Goal: Book appointment/travel/reservation

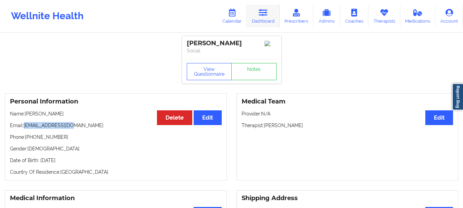
click at [255, 20] on link "Dashboard" at bounding box center [263, 16] width 33 height 23
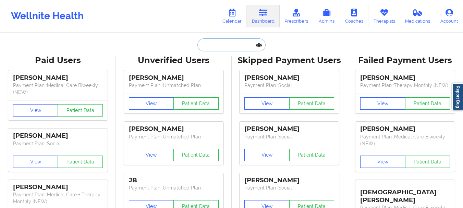
click at [230, 47] on input "text" at bounding box center [232, 44] width 68 height 13
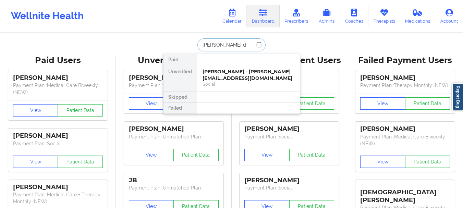
type input "[PERSON_NAME] d"
click at [230, 83] on div "Social" at bounding box center [249, 84] width 92 height 6
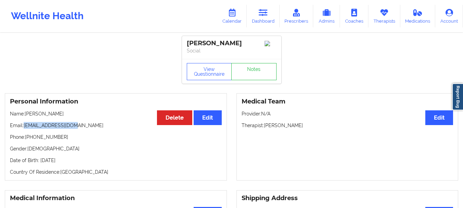
drag, startPoint x: 76, startPoint y: 128, endPoint x: 24, endPoint y: 129, distance: 52.5
click at [24, 129] on p "Email: [EMAIL_ADDRESS][DOMAIN_NAME]" at bounding box center [116, 125] width 212 height 7
copy p "[EMAIL_ADDRESS][DOMAIN_NAME]"
click at [254, 12] on link "Dashboard" at bounding box center [263, 16] width 33 height 23
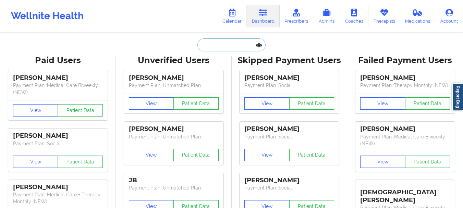
click at [225, 43] on input "text" at bounding box center [232, 44] width 68 height 13
type input "a"
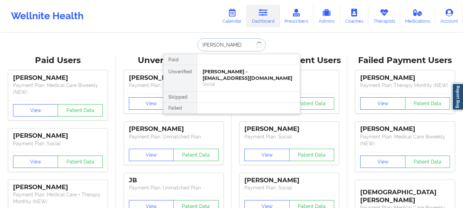
type input "[PERSON_NAME]"
click at [228, 81] on div "Social" at bounding box center [249, 84] width 92 height 6
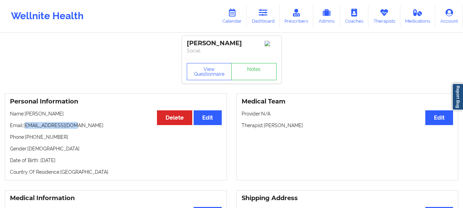
drag, startPoint x: 77, startPoint y: 127, endPoint x: 25, endPoint y: 130, distance: 52.6
click at [25, 129] on p "Email: [EMAIL_ADDRESS][DOMAIN_NAME]" at bounding box center [116, 125] width 212 height 7
click at [24, 129] on p "Email: [EMAIL_ADDRESS][DOMAIN_NAME]" at bounding box center [116, 125] width 212 height 7
drag, startPoint x: 24, startPoint y: 129, endPoint x: 81, endPoint y: 128, distance: 56.9
click at [81, 128] on p "Email: [EMAIL_ADDRESS][DOMAIN_NAME]" at bounding box center [116, 125] width 212 height 7
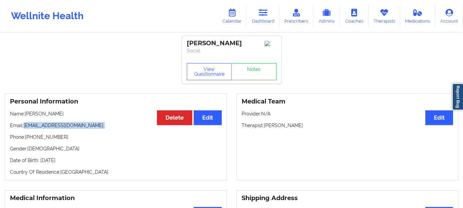
click at [81, 128] on p "Email: [EMAIL_ADDRESS][DOMAIN_NAME]" at bounding box center [116, 125] width 212 height 7
drag, startPoint x: 77, startPoint y: 127, endPoint x: 23, endPoint y: 130, distance: 53.6
click at [23, 129] on p "Email: [EMAIL_ADDRESS][DOMAIN_NAME]" at bounding box center [116, 125] width 212 height 7
click at [27, 129] on p "Email: [EMAIL_ADDRESS][DOMAIN_NAME]" at bounding box center [116, 125] width 212 height 7
drag, startPoint x: 24, startPoint y: 128, endPoint x: 77, endPoint y: 127, distance: 52.8
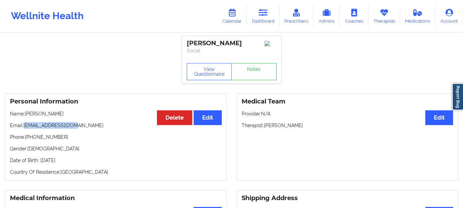
click at [77, 127] on p "Email: [EMAIL_ADDRESS][DOMAIN_NAME]" at bounding box center [116, 125] width 212 height 7
copy p "[EMAIL_ADDRESS][DOMAIN_NAME]"
click at [261, 21] on link "Dashboard" at bounding box center [263, 16] width 33 height 23
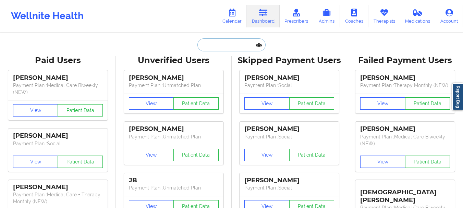
click at [222, 46] on input "text" at bounding box center [232, 44] width 68 height 13
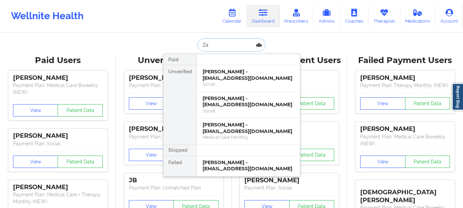
type input "Z"
type input "[PERSON_NAME]"
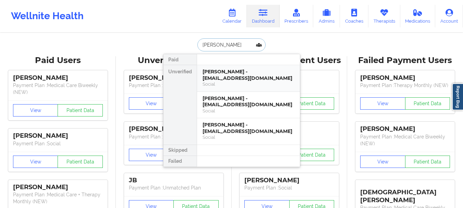
click at [224, 77] on div "[PERSON_NAME] - [EMAIL_ADDRESS][DOMAIN_NAME]" at bounding box center [249, 75] width 92 height 13
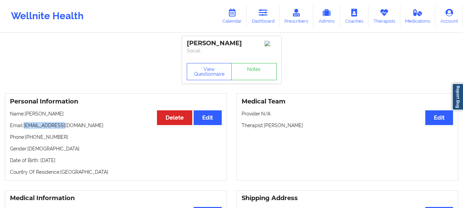
drag, startPoint x: 68, startPoint y: 127, endPoint x: 25, endPoint y: 129, distance: 43.3
click at [25, 129] on p "Email: [EMAIL_ADDRESS][DOMAIN_NAME]" at bounding box center [116, 125] width 212 height 7
click at [30, 128] on p "Email: [EMAIL_ADDRESS][DOMAIN_NAME]" at bounding box center [116, 125] width 212 height 7
drag, startPoint x: 30, startPoint y: 128, endPoint x: 24, endPoint y: 129, distance: 5.9
click at [24, 129] on p "Email: [EMAIL_ADDRESS][DOMAIN_NAME]" at bounding box center [116, 125] width 212 height 7
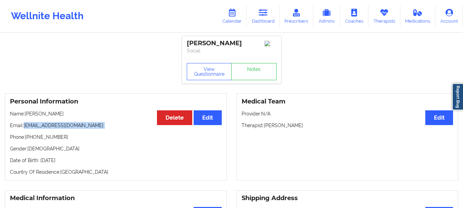
drag, startPoint x: 24, startPoint y: 129, endPoint x: 85, endPoint y: 127, distance: 60.4
click at [85, 127] on p "Email: [EMAIL_ADDRESS][DOMAIN_NAME]" at bounding box center [116, 125] width 212 height 7
copy p "[EMAIL_ADDRESS][DOMAIN_NAME]"
click at [261, 19] on link "Dashboard" at bounding box center [263, 16] width 33 height 23
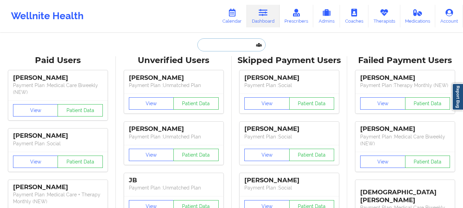
click at [209, 50] on input "text" at bounding box center [232, 44] width 68 height 13
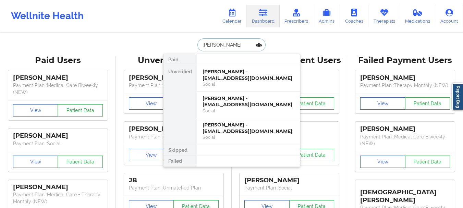
type input "[PERSON_NAME]"
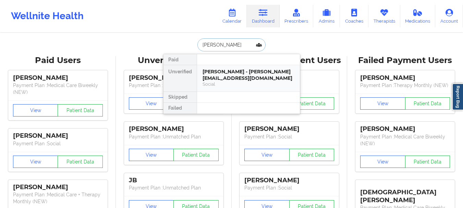
click at [219, 67] on div "[PERSON_NAME] - [PERSON_NAME][EMAIL_ADDRESS][DOMAIN_NAME] Social" at bounding box center [248, 78] width 103 height 26
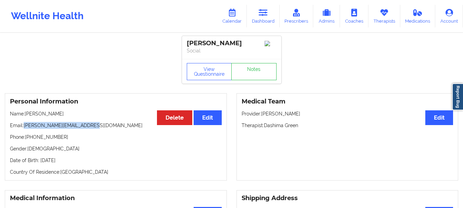
drag, startPoint x: 92, startPoint y: 128, endPoint x: 24, endPoint y: 130, distance: 67.9
click at [24, 129] on p "Email: [PERSON_NAME][EMAIL_ADDRESS][DOMAIN_NAME]" at bounding box center [116, 125] width 212 height 7
copy p "[PERSON_NAME][EMAIL_ADDRESS][DOMAIN_NAME]"
drag, startPoint x: 63, startPoint y: 139, endPoint x: 31, endPoint y: 142, distance: 31.7
click at [31, 141] on p "Phone: [PHONE_NUMBER]" at bounding box center [116, 137] width 212 height 7
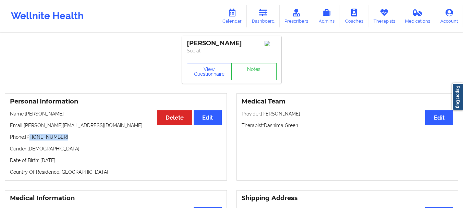
copy p "[PHONE_NUMBER]"
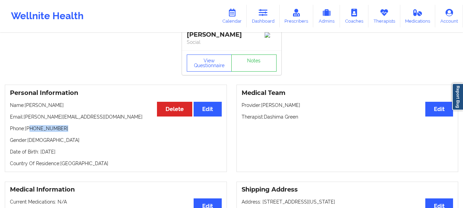
scroll to position [7, 0]
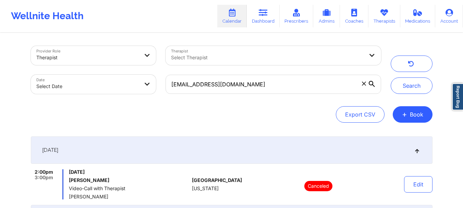
click at [363, 82] on icon at bounding box center [364, 84] width 4 height 4
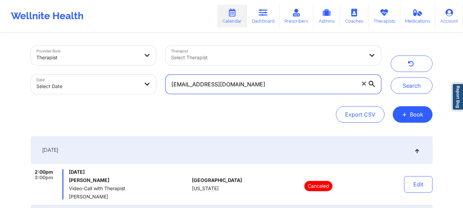
click at [363, 82] on input "[EMAIL_ADDRESS][DOMAIN_NAME]" at bounding box center [273, 84] width 215 height 19
paste input "[EMAIL_ADDRESS][DOMAIN_NAME]"
type input "[EMAIL_ADDRESS][DOMAIN_NAME]"
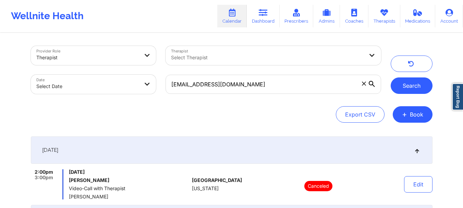
click at [418, 79] on button "Search" at bounding box center [412, 85] width 42 height 16
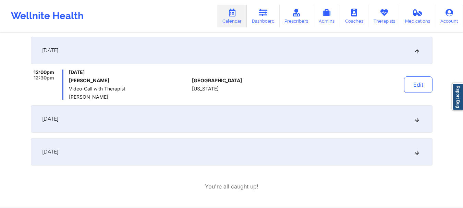
scroll to position [98, 0]
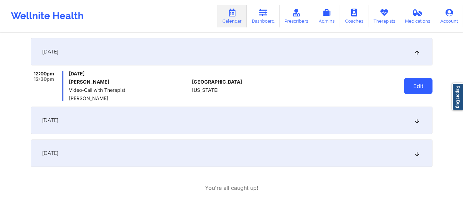
click at [421, 94] on button "Edit" at bounding box center [418, 86] width 28 height 16
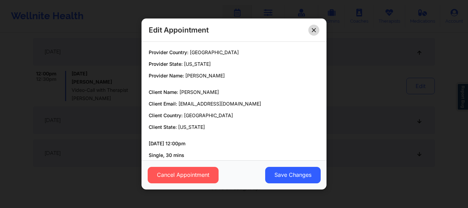
click at [313, 35] on button at bounding box center [314, 30] width 11 height 11
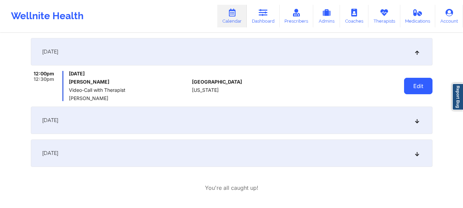
click at [418, 86] on button "Edit" at bounding box center [418, 86] width 28 height 16
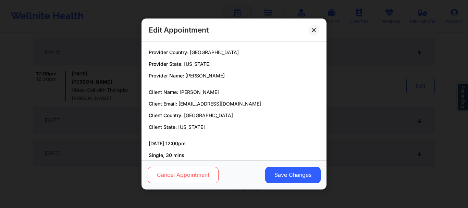
click at [190, 172] on button "Cancel Appointment" at bounding box center [183, 175] width 71 height 16
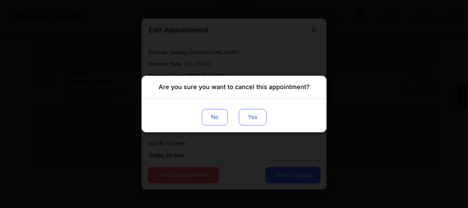
click at [252, 122] on button "Yes" at bounding box center [253, 117] width 28 height 16
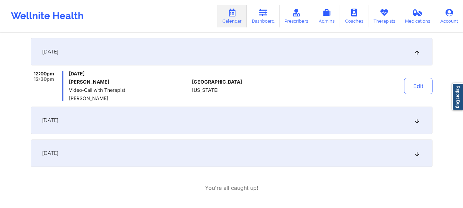
click at [418, 119] on icon at bounding box center [417, 120] width 6 height 5
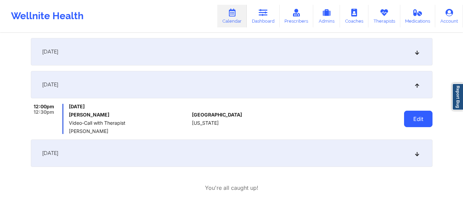
click at [412, 121] on button "Edit" at bounding box center [418, 119] width 28 height 16
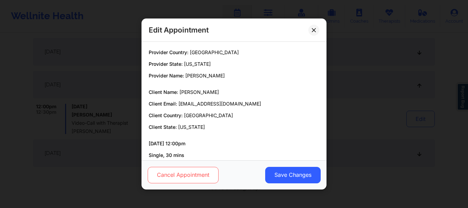
click at [194, 176] on button "Cancel Appointment" at bounding box center [183, 175] width 71 height 16
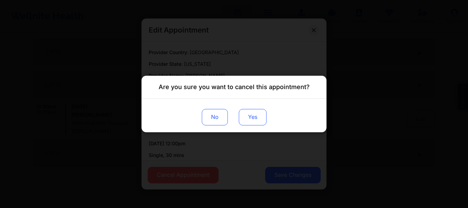
click at [253, 122] on button "Yes" at bounding box center [253, 117] width 28 height 16
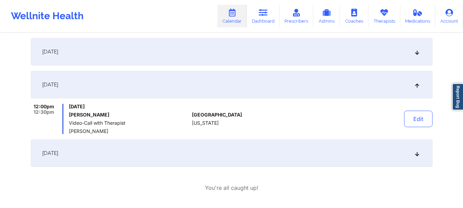
click at [417, 157] on div "October 10, 2025" at bounding box center [232, 153] width 402 height 27
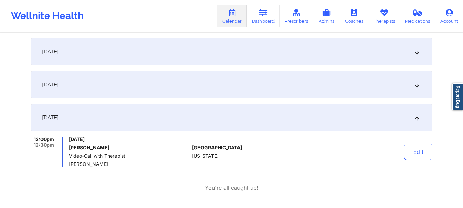
scroll to position [127, 0]
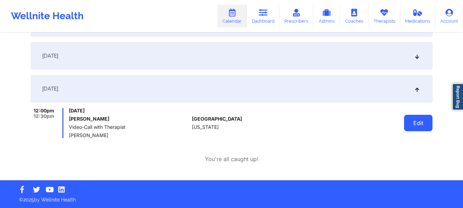
click at [411, 117] on button "Edit" at bounding box center [418, 123] width 28 height 16
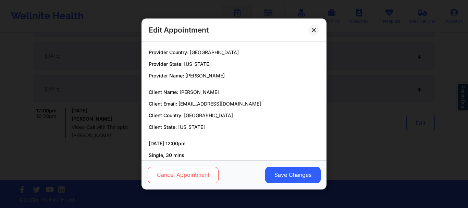
click at [210, 174] on button "Cancel Appointment" at bounding box center [183, 175] width 71 height 16
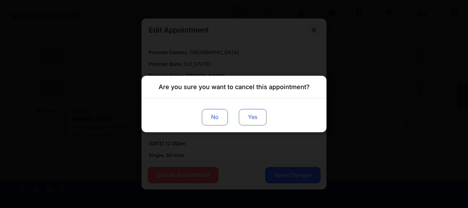
click at [255, 119] on button "Yes" at bounding box center [253, 117] width 28 height 16
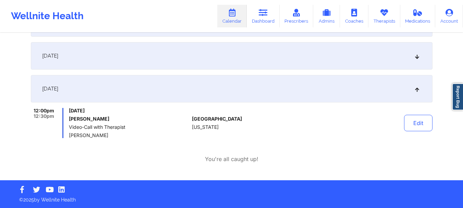
scroll to position [0, 0]
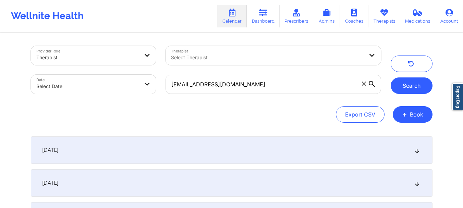
click at [409, 83] on button "Search" at bounding box center [412, 85] width 42 height 16
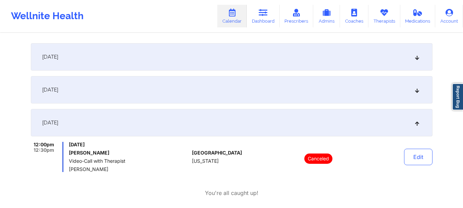
scroll to position [96, 0]
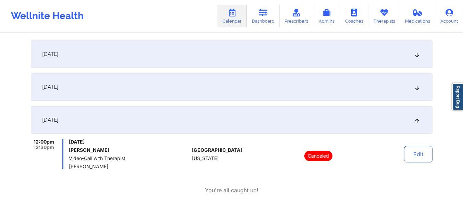
click at [417, 88] on icon at bounding box center [417, 87] width 6 height 5
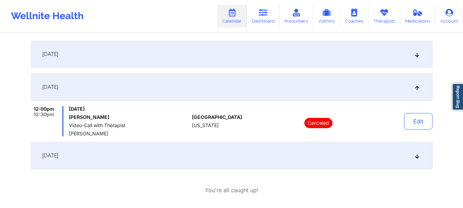
click at [415, 57] on div "September 26, 2025" at bounding box center [232, 53] width 402 height 27
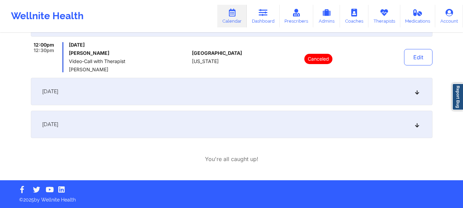
scroll to position [0, 0]
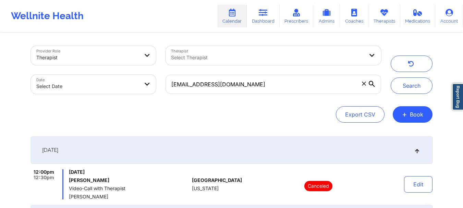
click at [365, 86] on span at bounding box center [364, 83] width 7 height 7
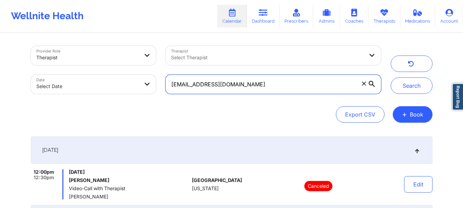
click at [365, 86] on input "[EMAIL_ADDRESS][DOMAIN_NAME]" at bounding box center [273, 84] width 215 height 19
paste input "[EMAIL_ADDRESS][DOMAIN_NAME]"
type input "[EMAIL_ADDRESS][DOMAIN_NAME]"
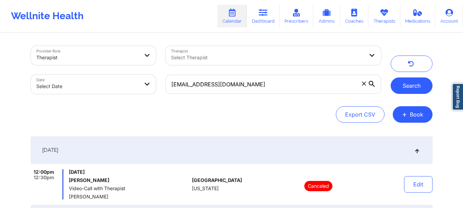
click at [406, 86] on button "Search" at bounding box center [412, 85] width 42 height 16
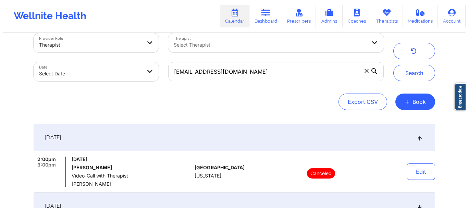
scroll to position [8, 0]
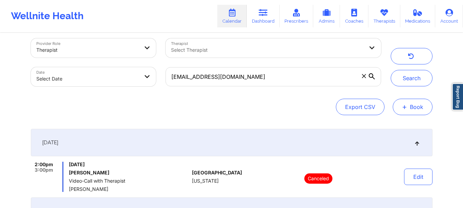
click at [412, 110] on button "+ Book" at bounding box center [413, 107] width 40 height 16
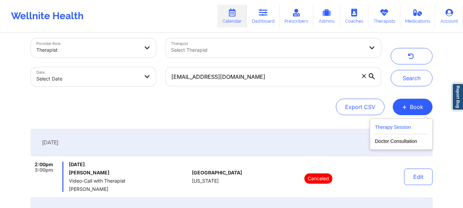
click at [399, 129] on button "Therapy Session" at bounding box center [401, 128] width 52 height 11
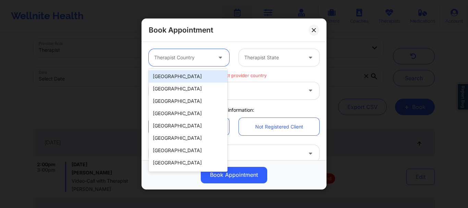
click at [179, 58] on div at bounding box center [183, 57] width 58 height 8
click at [173, 76] on div "[GEOGRAPHIC_DATA]" at bounding box center [188, 76] width 79 height 12
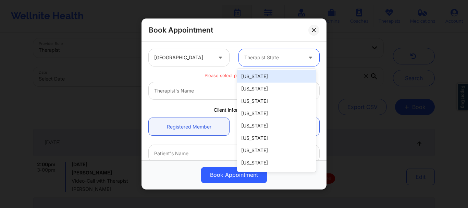
click at [247, 57] on div at bounding box center [273, 57] width 58 height 8
type input "f"
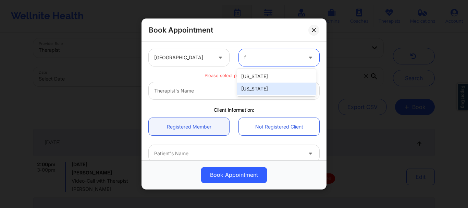
click at [252, 86] on div "[US_STATE]" at bounding box center [276, 89] width 79 height 12
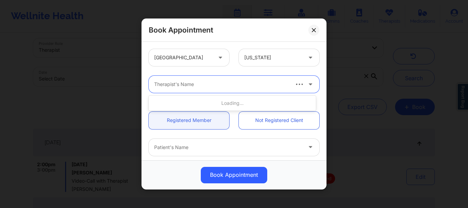
click at [242, 92] on div "Therapist's Name" at bounding box center [219, 84] width 141 height 17
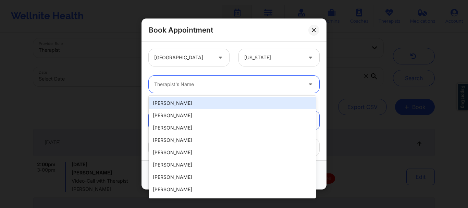
click at [242, 92] on div "Therapist's Name" at bounding box center [226, 84] width 154 height 17
click at [243, 91] on div "Therapist's Name" at bounding box center [226, 84] width 154 height 17
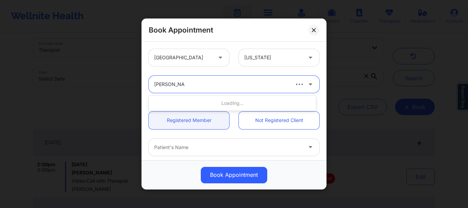
type input "raquel pereda"
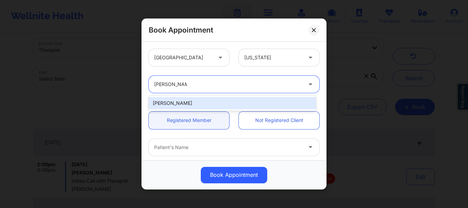
click at [231, 101] on div "[PERSON_NAME]" at bounding box center [232, 103] width 167 height 12
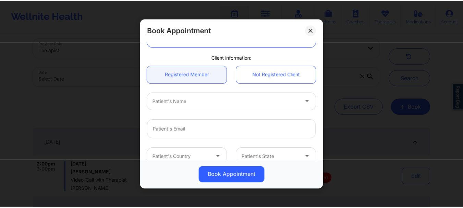
scroll to position [68, 0]
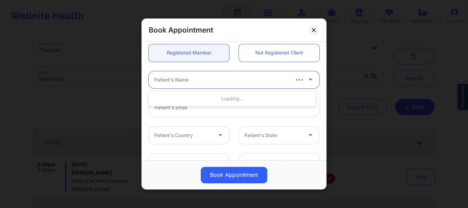
click at [223, 84] on div at bounding box center [221, 80] width 134 height 8
type input "janice"
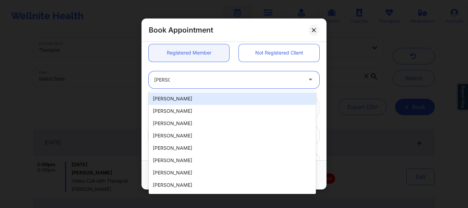
click at [205, 101] on div "[PERSON_NAME]" at bounding box center [232, 99] width 167 height 12
type input "[EMAIL_ADDRESS][DOMAIN_NAME]"
type input "[PHONE_NUMBER]"
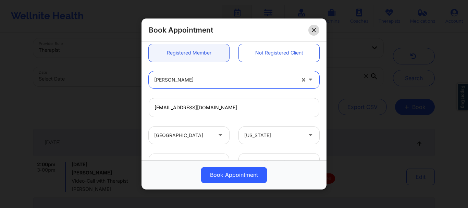
click at [316, 34] on button at bounding box center [314, 30] width 11 height 11
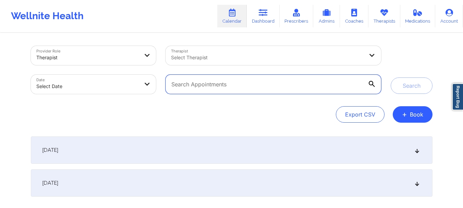
click at [250, 90] on input "text" at bounding box center [273, 84] width 215 height 19
paste input "[EMAIL_ADDRESS][DOMAIN_NAME]"
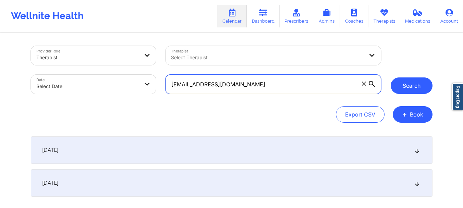
type input "[EMAIL_ADDRESS][DOMAIN_NAME]"
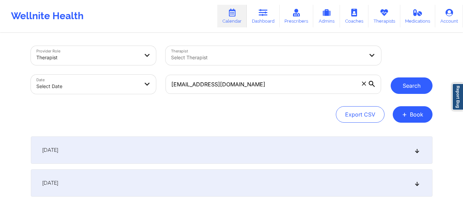
click at [402, 87] on button "Search" at bounding box center [412, 85] width 42 height 16
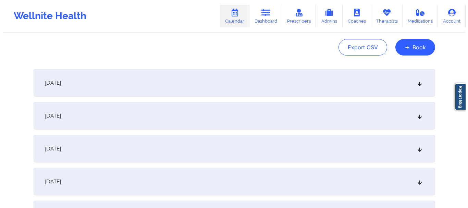
scroll to position [25, 0]
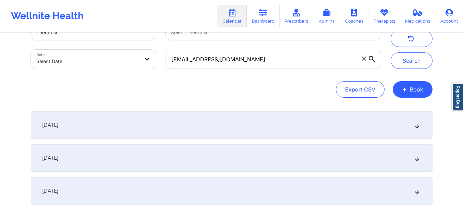
click at [418, 126] on icon at bounding box center [417, 125] width 6 height 5
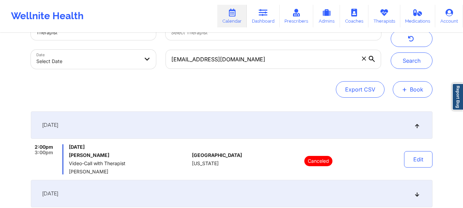
click at [404, 89] on span "+" at bounding box center [404, 89] width 5 height 4
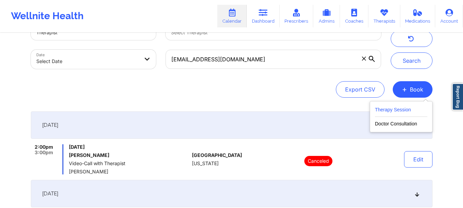
click at [403, 107] on button "Therapy Session" at bounding box center [401, 111] width 52 height 11
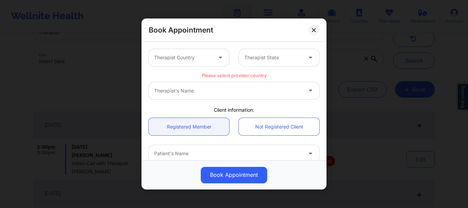
click at [202, 56] on div at bounding box center [183, 57] width 58 height 8
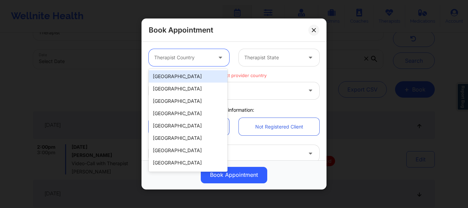
click at [194, 76] on div "[GEOGRAPHIC_DATA]" at bounding box center [188, 76] width 79 height 12
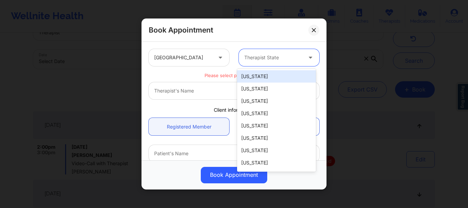
click at [262, 51] on div "Therapist State" at bounding box center [271, 57] width 64 height 17
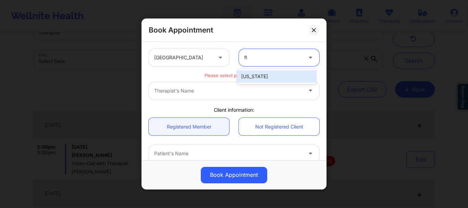
type input "flo"
click at [256, 78] on div "[US_STATE]" at bounding box center [276, 76] width 79 height 12
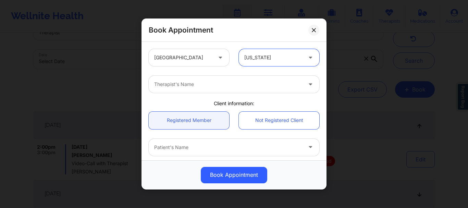
click at [198, 86] on div at bounding box center [228, 84] width 148 height 8
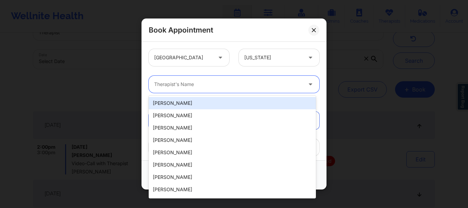
type input "f"
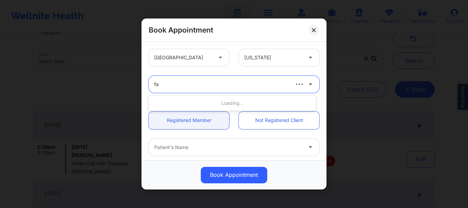
type input "f"
type input "j"
type input "raquel pereda"
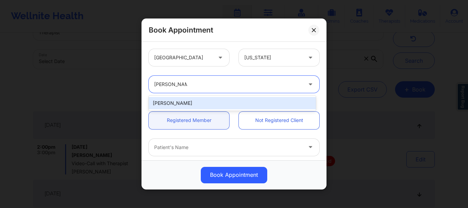
click at [189, 101] on div "[PERSON_NAME]" at bounding box center [232, 103] width 167 height 12
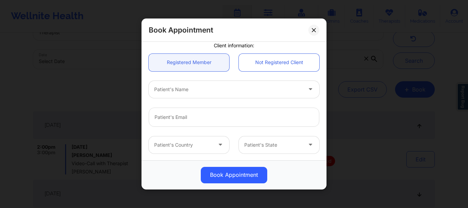
scroll to position [79, 0]
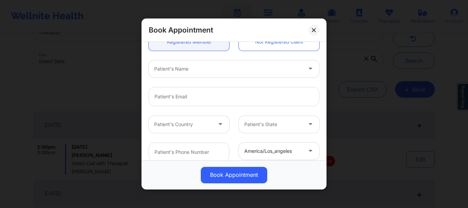
click at [173, 77] on div "Patient's Name" at bounding box center [234, 69] width 180 height 27
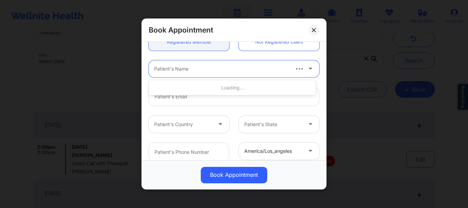
click at [169, 70] on div at bounding box center [221, 69] width 134 height 8
type input "Janice wu"
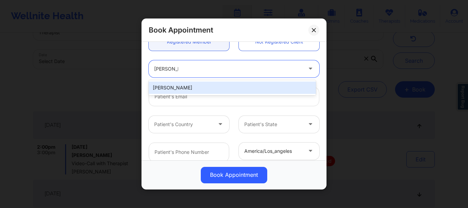
click at [173, 83] on div "[PERSON_NAME]" at bounding box center [232, 88] width 167 height 12
type input "[EMAIL_ADDRESS][DOMAIN_NAME]"
type input "[PHONE_NUMBER]"
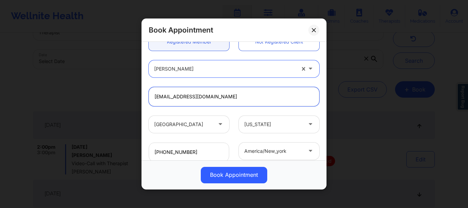
click at [178, 99] on input "[EMAIL_ADDRESS][DOMAIN_NAME]" at bounding box center [234, 96] width 171 height 19
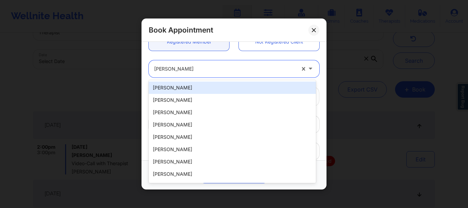
click at [247, 74] on div "[PERSON_NAME]" at bounding box center [224, 68] width 141 height 17
click at [322, 53] on div "United States Florida Raquel Pereda Client information: Registered Member Not R…" at bounding box center [234, 101] width 185 height 119
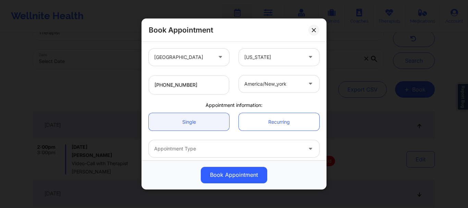
scroll to position [177, 0]
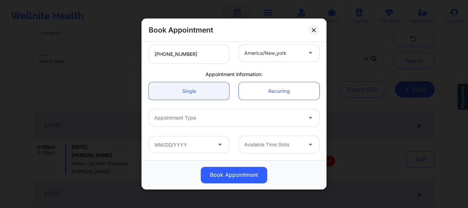
click at [176, 128] on div "Appointment Type" at bounding box center [234, 118] width 180 height 27
click at [174, 122] on div "Appointment Type" at bounding box center [226, 117] width 154 height 17
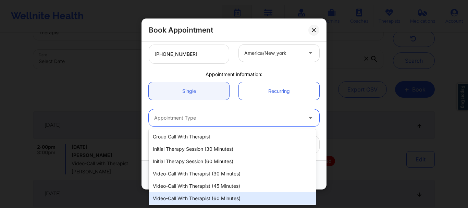
click at [216, 195] on div "Video-Call with Therapist (60 minutes)" at bounding box center [232, 198] width 167 height 12
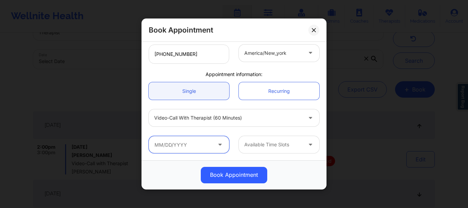
click at [184, 149] on input "text" at bounding box center [189, 144] width 81 height 17
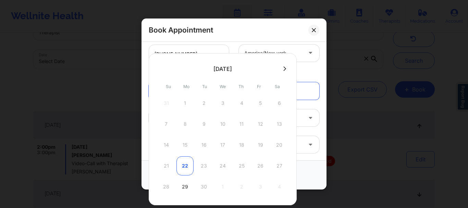
click at [187, 164] on div "22" at bounding box center [185, 165] width 17 height 19
type input "09/22/2025"
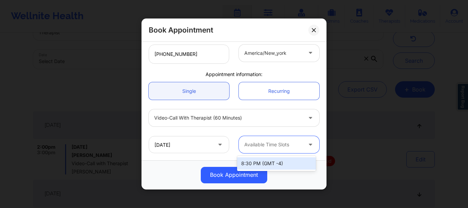
click at [273, 143] on div at bounding box center [273, 145] width 58 height 8
click at [285, 160] on div "8:30 PM (GMT -4)" at bounding box center [276, 163] width 79 height 12
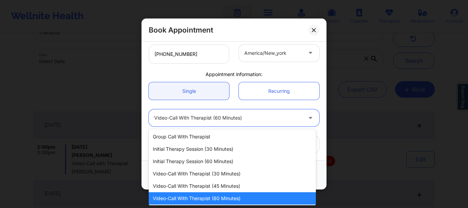
click at [207, 118] on div at bounding box center [228, 118] width 148 height 8
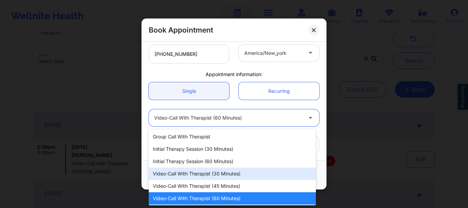
click at [210, 173] on div "Video-Call with Therapist (30 minutes)" at bounding box center [232, 174] width 167 height 12
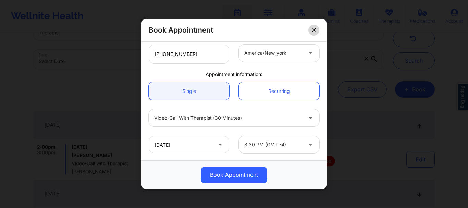
click at [313, 30] on icon at bounding box center [314, 30] width 4 height 4
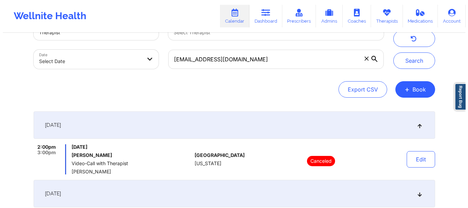
scroll to position [0, 0]
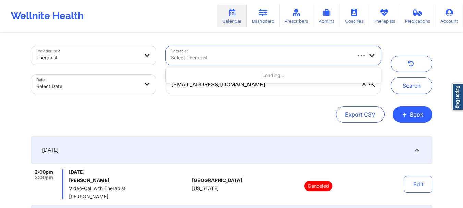
click at [286, 52] on div "Select Therapist" at bounding box center [259, 55] width 186 height 19
type input "virginia gibala"
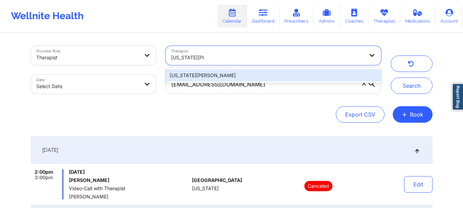
click at [199, 75] on div "Virginia Gibala" at bounding box center [273, 75] width 215 height 12
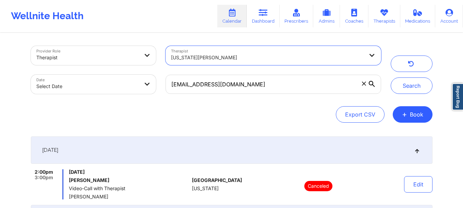
click at [98, 87] on body "Wellnite Health Calendar Dashboard Prescribers Admins Coaches Therapists Medica…" at bounding box center [231, 104] width 463 height 208
select select "2025-8"
select select "2025-9"
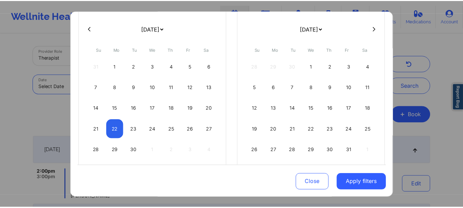
scroll to position [53, 0]
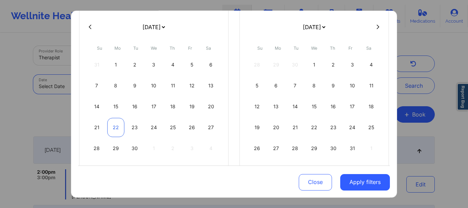
click at [114, 130] on div "22" at bounding box center [115, 127] width 17 height 19
select select "2025-8"
select select "2025-9"
click at [114, 130] on div "22" at bounding box center [115, 127] width 17 height 19
select select "2025-8"
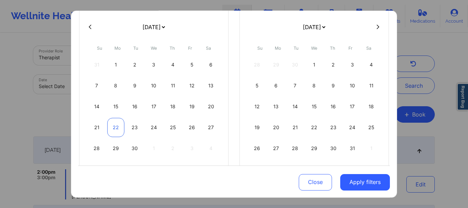
select select "2025-9"
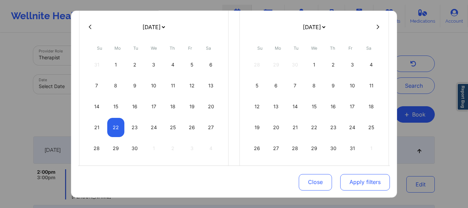
click at [364, 181] on button "Apply filters" at bounding box center [365, 182] width 50 height 16
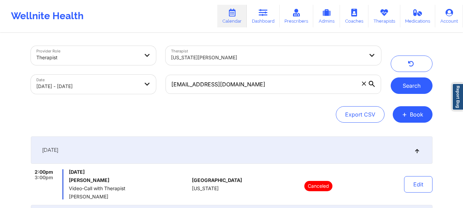
click at [409, 86] on button "Search" at bounding box center [412, 85] width 42 height 16
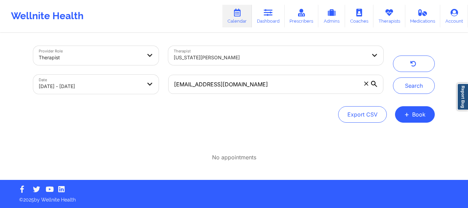
click at [366, 85] on icon at bounding box center [366, 84] width 4 height 4
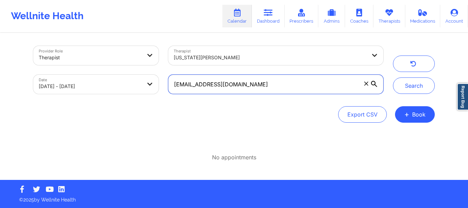
click at [366, 85] on input "[EMAIL_ADDRESS][DOMAIN_NAME]" at bounding box center [275, 84] width 215 height 19
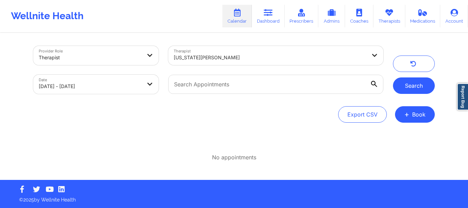
click at [417, 82] on button "Search" at bounding box center [414, 85] width 42 height 16
click at [421, 86] on button "Search" at bounding box center [414, 85] width 42 height 16
select select "2025-8"
select select "2025-9"
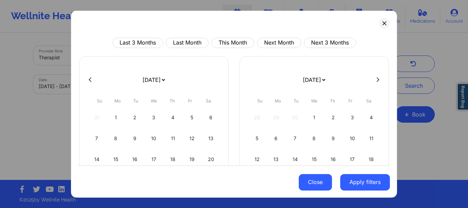
click at [317, 175] on button "Close" at bounding box center [315, 182] width 33 height 16
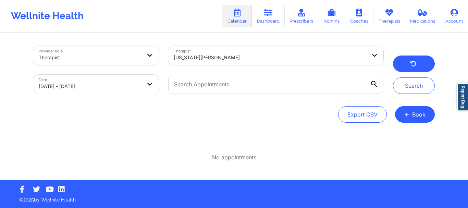
click at [411, 59] on button "button" at bounding box center [414, 64] width 42 height 16
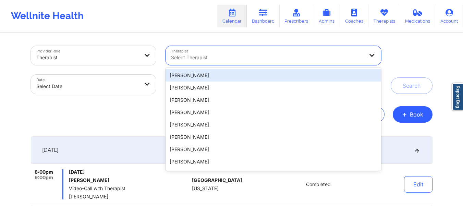
click at [259, 57] on div at bounding box center [267, 57] width 193 height 8
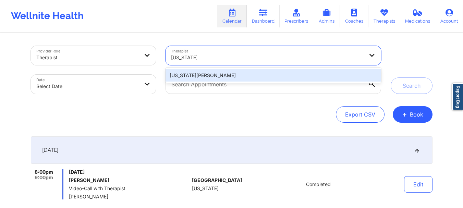
type input "virginia giba"
click at [184, 74] on div "Virginia Gibala" at bounding box center [273, 75] width 215 height 12
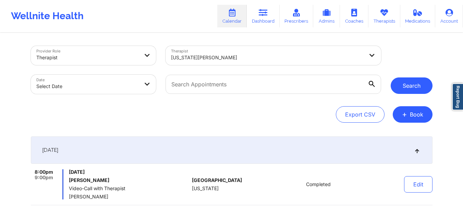
click at [407, 86] on button "Search" at bounding box center [412, 85] width 42 height 16
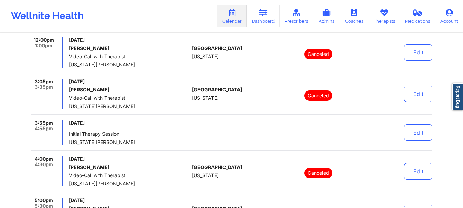
scroll to position [0, 0]
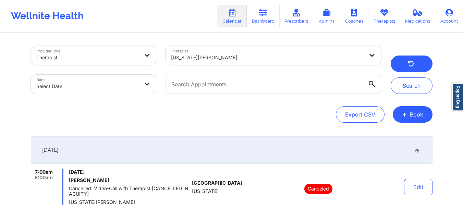
click at [414, 60] on button "button" at bounding box center [412, 64] width 42 height 16
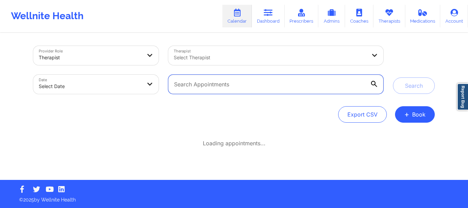
click at [200, 87] on input "text" at bounding box center [275, 84] width 215 height 19
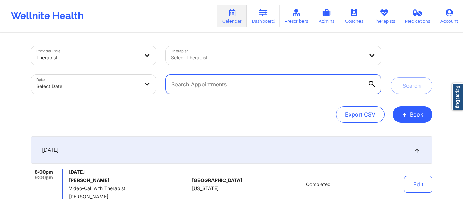
paste input "[EMAIL_ADDRESS][DOMAIN_NAME]"
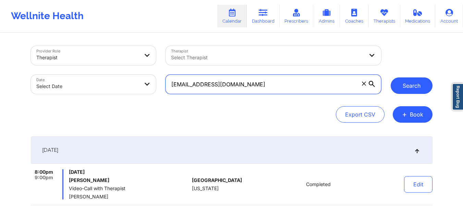
type input "[EMAIL_ADDRESS][DOMAIN_NAME]"
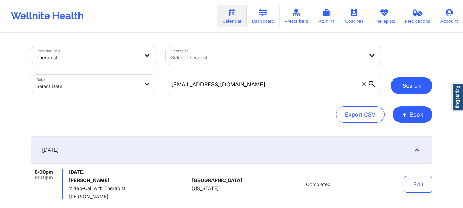
click at [412, 83] on button "Search" at bounding box center [412, 85] width 42 height 16
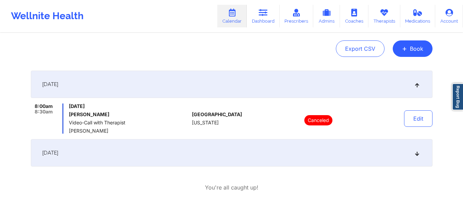
scroll to position [60, 0]
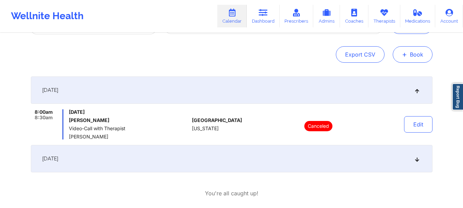
click at [410, 57] on button "+ Book" at bounding box center [413, 54] width 40 height 16
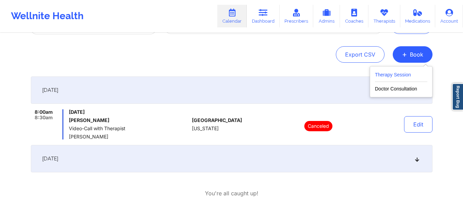
click at [399, 73] on button "Therapy Session" at bounding box center [401, 76] width 52 height 11
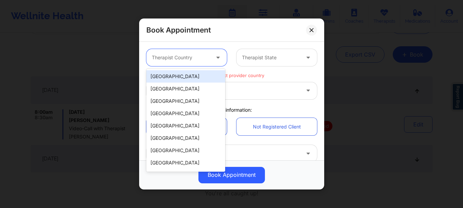
click at [189, 58] on div at bounding box center [181, 57] width 58 height 8
type input "u"
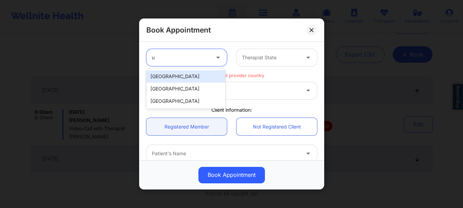
click at [169, 80] on div "[GEOGRAPHIC_DATA]" at bounding box center [185, 76] width 79 height 12
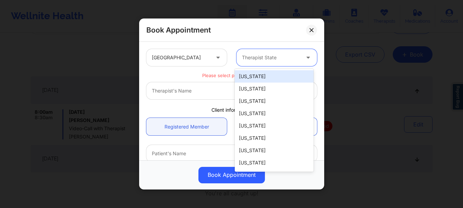
click at [256, 60] on div at bounding box center [271, 57] width 58 height 8
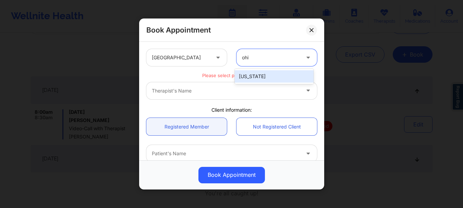
type input "ohio"
click at [249, 73] on div "[US_STATE]" at bounding box center [274, 76] width 79 height 12
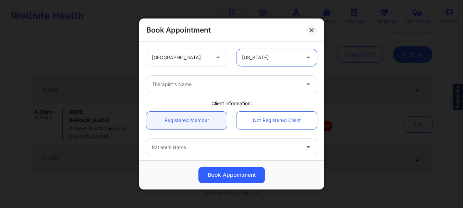
click at [224, 82] on div at bounding box center [226, 84] width 148 height 8
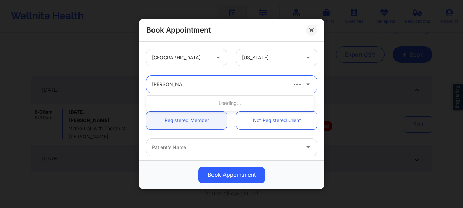
type input "raquel pereda"
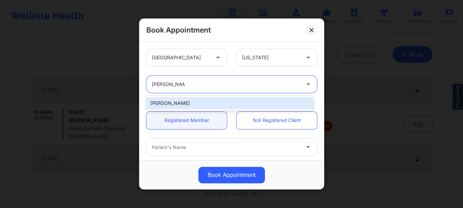
click at [200, 101] on div "[PERSON_NAME]" at bounding box center [229, 103] width 167 height 12
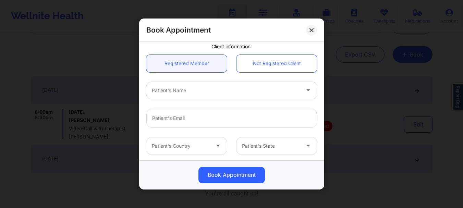
scroll to position [74, 0]
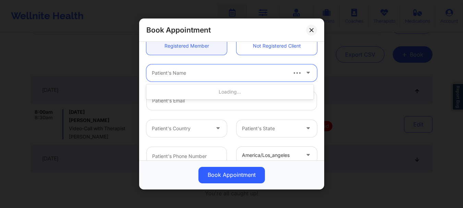
click at [188, 73] on div at bounding box center [219, 73] width 134 height 8
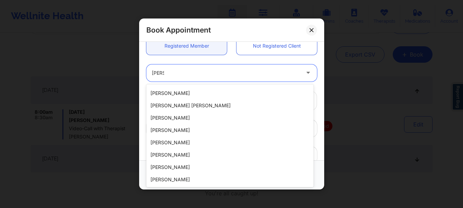
scroll to position [0, 0]
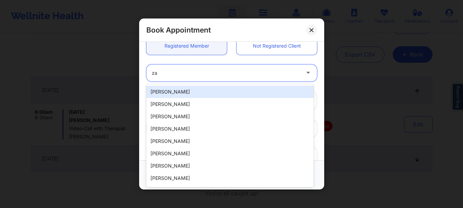
type input "z"
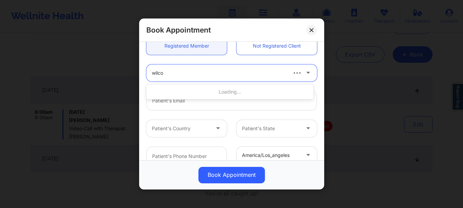
type input "[PERSON_NAME]"
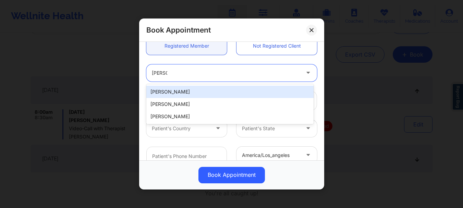
click at [182, 96] on div "[PERSON_NAME]" at bounding box center [229, 92] width 167 height 12
type input "[EMAIL_ADDRESS][DOMAIN_NAME]"
type input "[PHONE_NUMBER]"
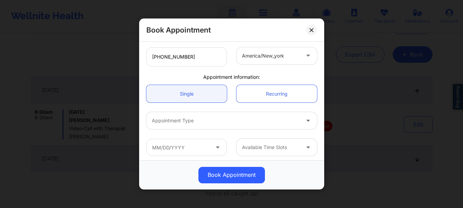
scroll to position [177, 0]
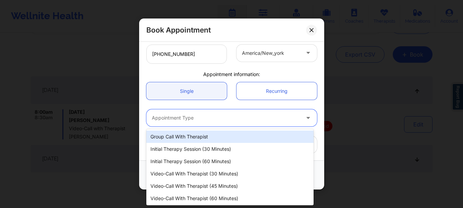
click at [183, 117] on div at bounding box center [226, 118] width 148 height 8
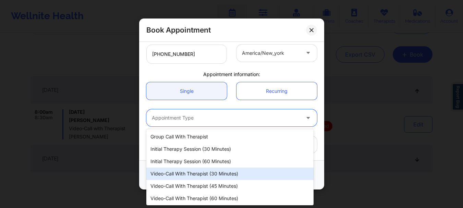
click at [209, 176] on div "Video-Call with Therapist (30 minutes)" at bounding box center [229, 174] width 167 height 12
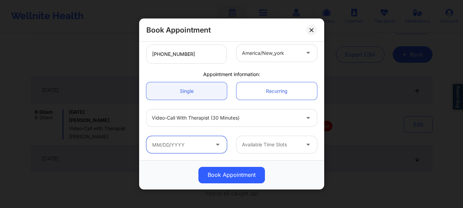
click at [192, 145] on input "text" at bounding box center [186, 144] width 81 height 17
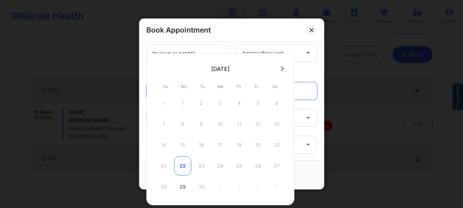
click at [182, 167] on div "22" at bounding box center [182, 165] width 17 height 19
type input "09/22/2025"
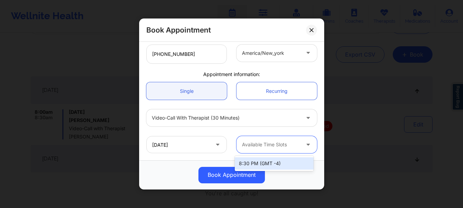
click at [297, 147] on div "Available Time Slots" at bounding box center [269, 144] width 64 height 17
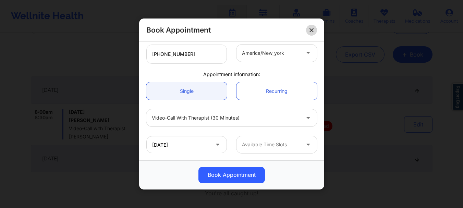
click at [311, 31] on icon at bounding box center [312, 30] width 4 height 4
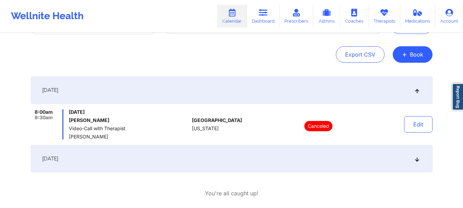
scroll to position [12, 0]
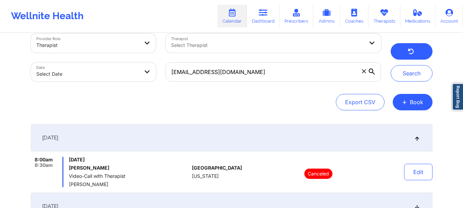
click at [421, 46] on button "button" at bounding box center [412, 51] width 42 height 16
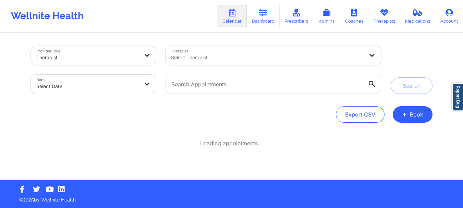
scroll to position [0, 0]
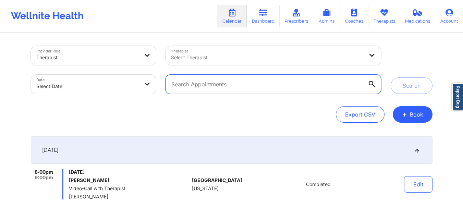
click at [188, 81] on input "text" at bounding box center [273, 84] width 215 height 19
paste input "[PERSON_NAME][EMAIL_ADDRESS][DOMAIN_NAME]"
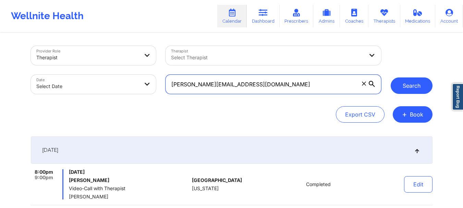
type input "[PERSON_NAME][EMAIL_ADDRESS][DOMAIN_NAME]"
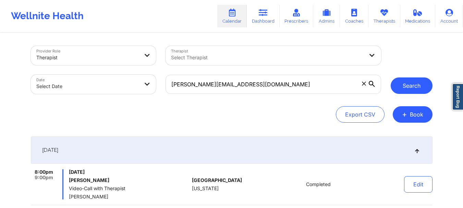
click at [416, 86] on button "Search" at bounding box center [412, 85] width 42 height 16
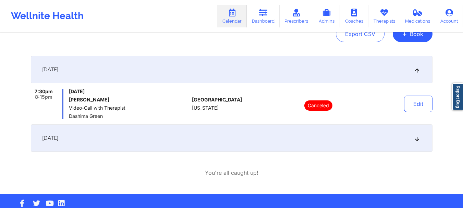
scroll to position [82, 0]
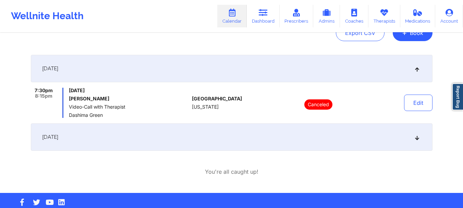
click at [420, 136] on div "September 29, 2025" at bounding box center [232, 136] width 402 height 27
